Goal: Find specific page/section: Find specific page/section

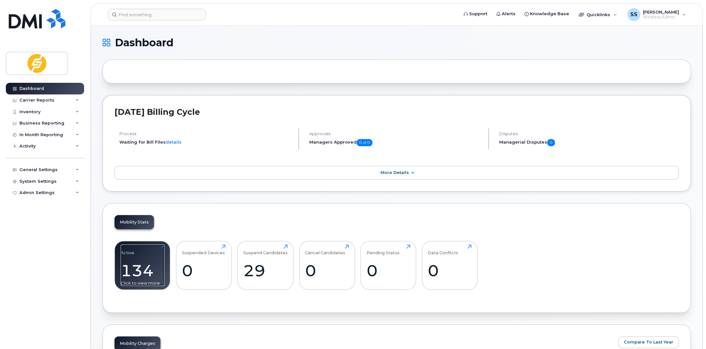
click at [148, 262] on div "134" at bounding box center [143, 270] width 44 height 19
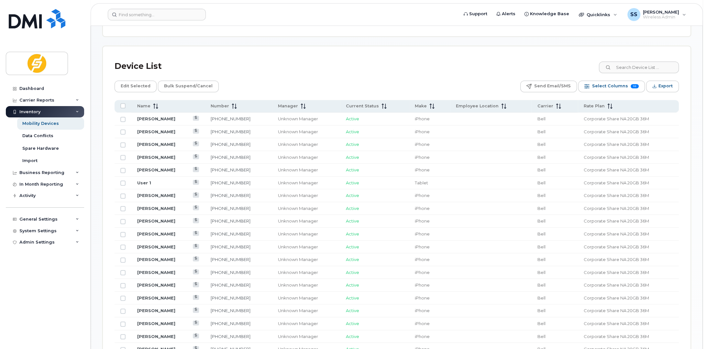
scroll to position [324, 0]
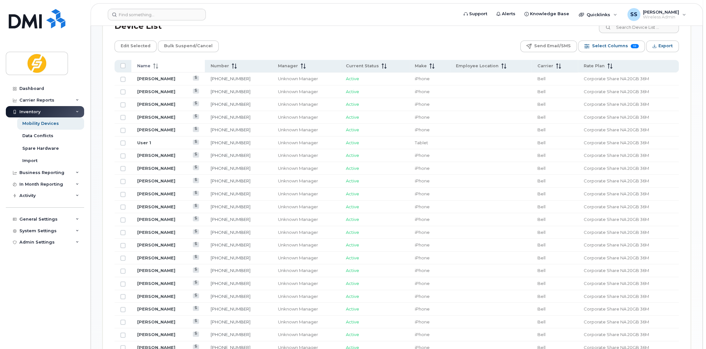
click at [159, 68] on div "Name" at bounding box center [168, 66] width 62 height 6
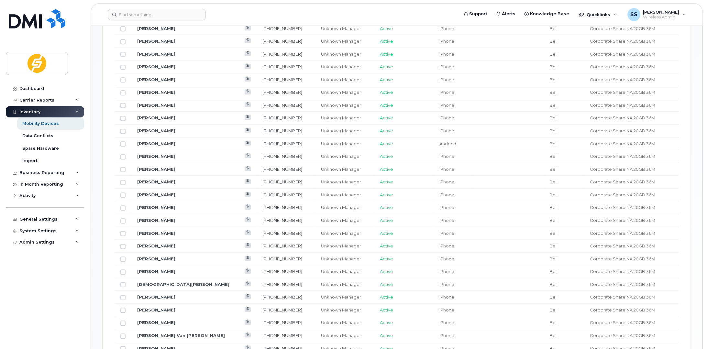
scroll to position [485, 0]
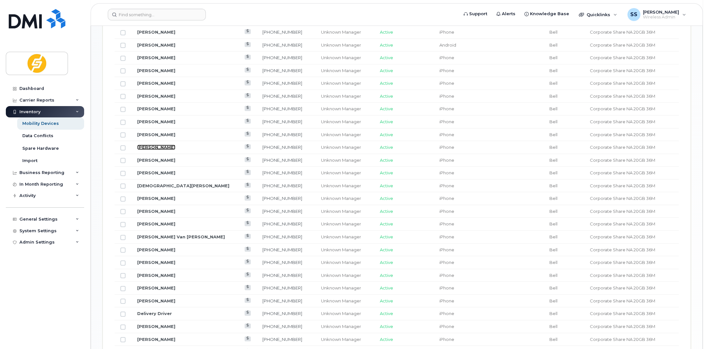
click at [153, 145] on link "Chad Harrington" at bounding box center [156, 147] width 38 height 5
